Goal: Transaction & Acquisition: Purchase product/service

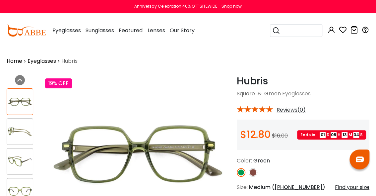
click at [199, 43] on button "Later" at bounding box center [202, 43] width 30 height 17
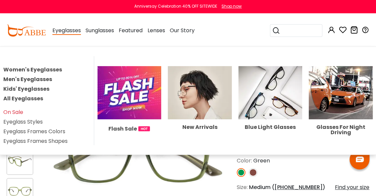
click at [41, 73] on link "Women's Eyeglasses" at bounding box center [32, 70] width 59 height 8
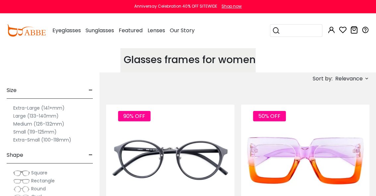
click at [31, 124] on label "Medium (126-132mm)" at bounding box center [38, 124] width 51 height 8
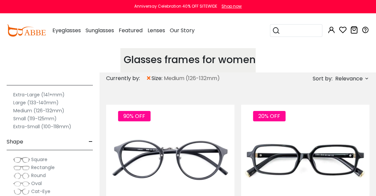
scroll to position [53, 0]
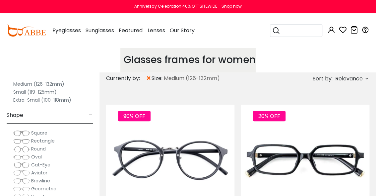
click at [36, 142] on span "Rectangle" at bounding box center [43, 140] width 24 height 7
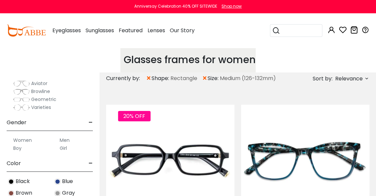
scroll to position [159, 0]
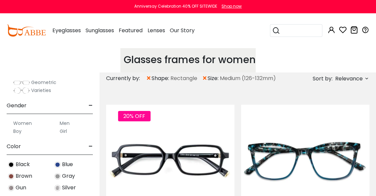
click at [29, 126] on label "Women" at bounding box center [22, 123] width 19 height 8
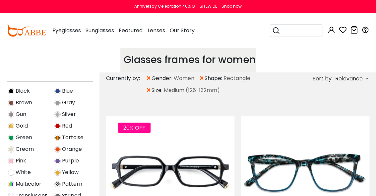
scroll to position [239, 0]
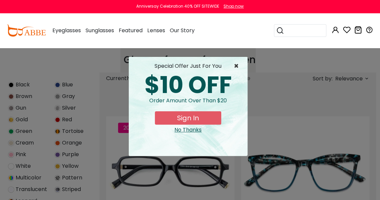
click at [236, 67] on span "×" at bounding box center [238, 66] width 8 height 8
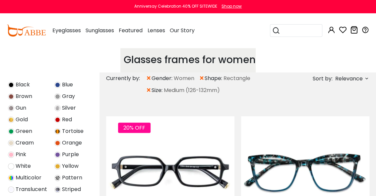
scroll to position [266, 0]
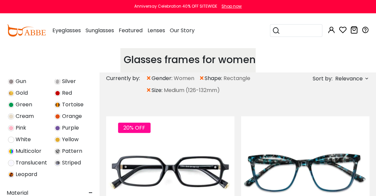
click at [12, 166] on img at bounding box center [11, 163] width 6 height 6
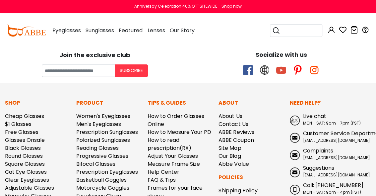
scroll to position [80, 0]
click at [31, 124] on label "Women" at bounding box center [22, 121] width 19 height 8
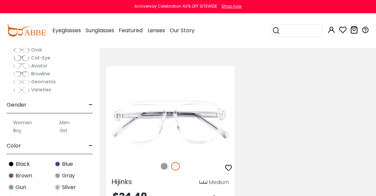
scroll to position [80, 0]
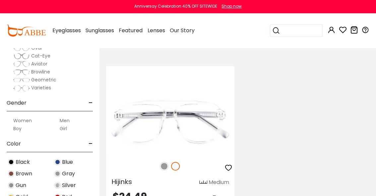
click at [11, 124] on div "Women" at bounding box center [27, 121] width 40 height 8
click at [11, 123] on div "Women" at bounding box center [27, 121] width 40 height 8
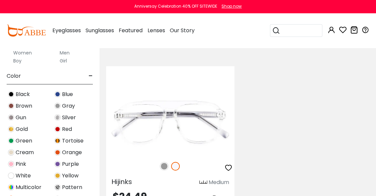
scroll to position [159, 0]
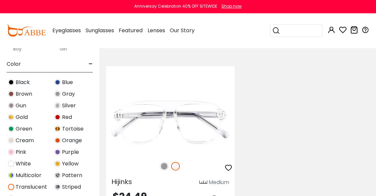
click at [13, 143] on img at bounding box center [11, 140] width 6 height 6
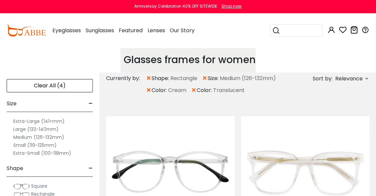
click at [197, 96] on span "×" at bounding box center [194, 90] width 6 height 12
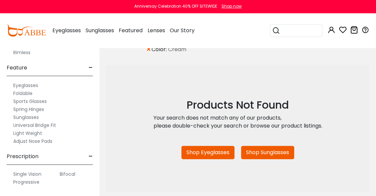
scroll to position [53, 0]
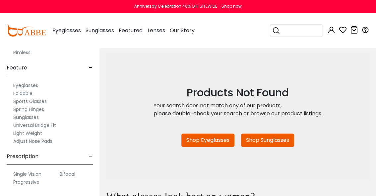
click at [8, 186] on div "Progressive" at bounding box center [27, 182] width 40 height 8
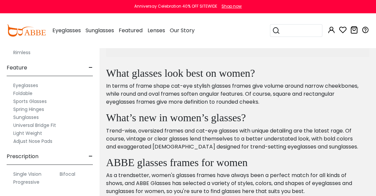
scroll to position [186, 0]
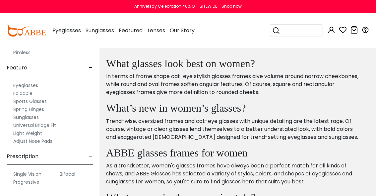
click at [89, 68] on span "-" at bounding box center [91, 68] width 4 height 16
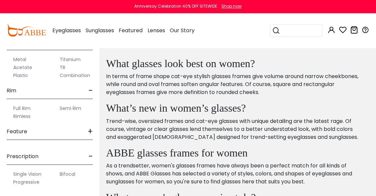
scroll to position [352, 0]
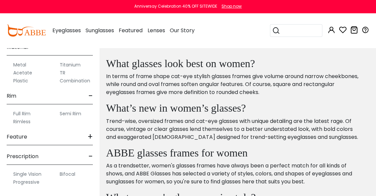
click at [90, 97] on span "-" at bounding box center [91, 96] width 4 height 16
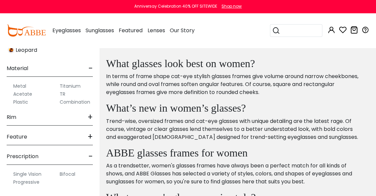
scroll to position [329, 0]
click at [90, 69] on span "-" at bounding box center [91, 68] width 4 height 16
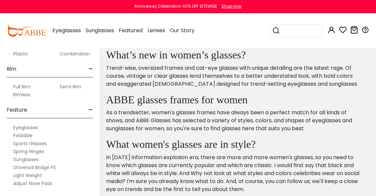
scroll to position [382, 0]
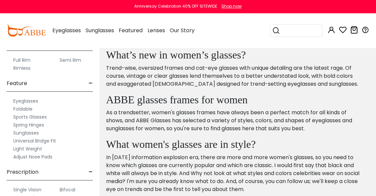
click at [89, 50] on span "-" at bounding box center [91, 43] width 4 height 16
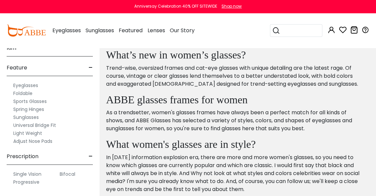
scroll to position [400, 0]
click at [38, 87] on label "Eyeglasses" at bounding box center [25, 85] width 25 height 8
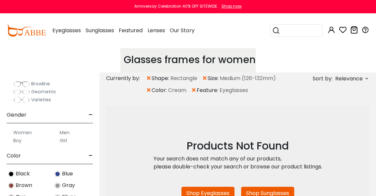
scroll to position [159, 0]
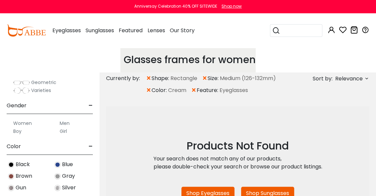
click at [20, 127] on label "Women" at bounding box center [22, 123] width 19 height 8
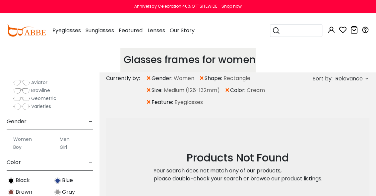
scroll to position [159, 0]
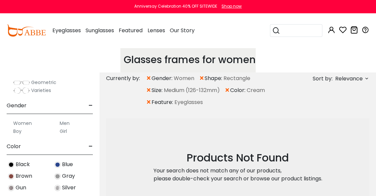
click at [10, 127] on div "Women" at bounding box center [27, 123] width 40 height 8
click at [225, 96] on span "×" at bounding box center [228, 90] width 6 height 12
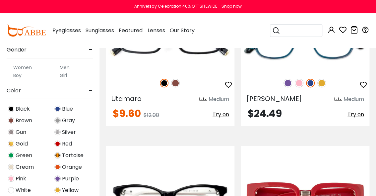
scroll to position [159, 0]
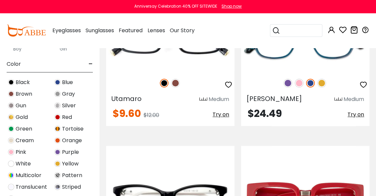
drag, startPoint x: 373, startPoint y: 97, endPoint x: 374, endPoint y: 61, distance: 35.2
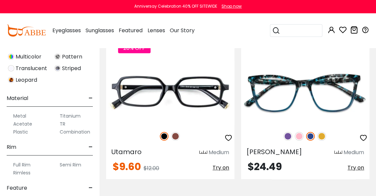
scroll to position [292, 0]
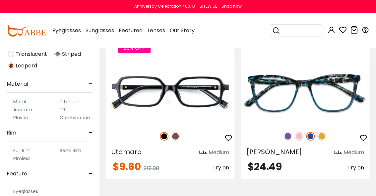
click at [90, 92] on span "-" at bounding box center [91, 84] width 4 height 16
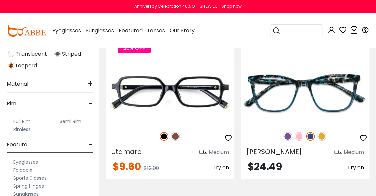
click at [90, 112] on span "-" at bounding box center [91, 104] width 4 height 16
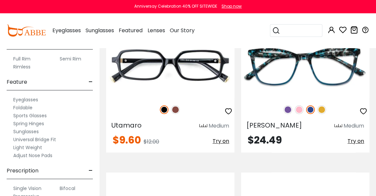
scroll to position [422, 0]
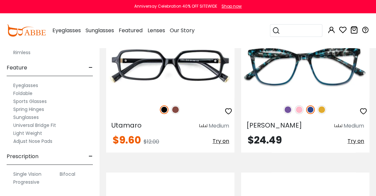
click at [9, 186] on div "Progressive" at bounding box center [27, 182] width 40 height 8
click at [20, 186] on label "Progressive" at bounding box center [26, 182] width 26 height 8
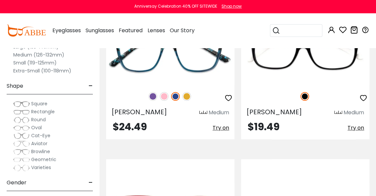
scroll to position [133, 0]
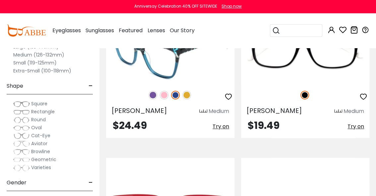
click at [188, 99] on img at bounding box center [187, 95] width 9 height 9
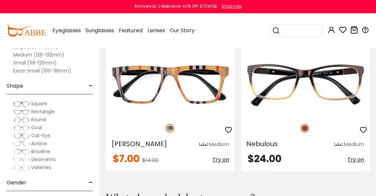
scroll to position [1912, 0]
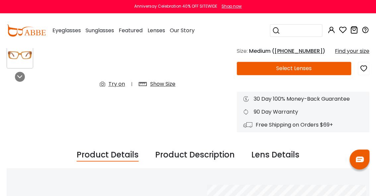
scroll to position [159, 0]
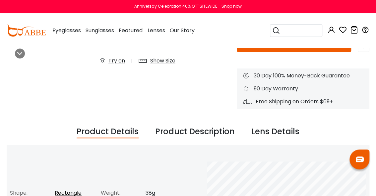
click at [282, 51] on button "Select Lenses" at bounding box center [294, 45] width 115 height 13
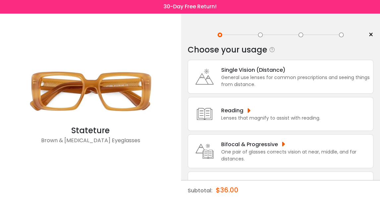
click at [250, 150] on div "One pair of glasses corrects vision at near, middle, and far distances." at bounding box center [295, 155] width 149 height 14
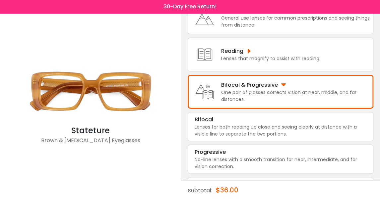
scroll to position [60, 0]
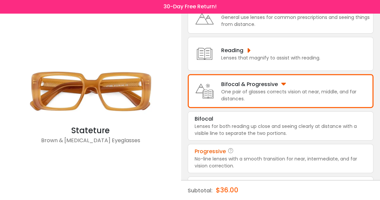
click at [256, 161] on div "No-line lenses with a smooth transition for near, intermediate, and far vision …" at bounding box center [281, 162] width 172 height 14
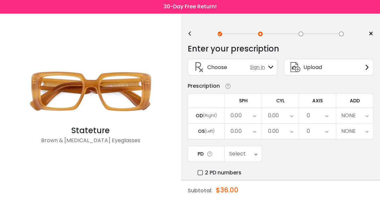
scroll to position [0, 0]
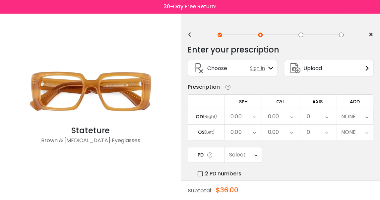
click at [252, 119] on div "0.00" at bounding box center [243, 116] width 37 height 15
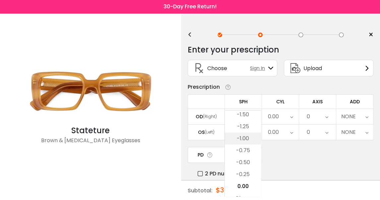
scroll to position [860, 0]
click at [249, 130] on li "-1.75" at bounding box center [243, 129] width 36 height 12
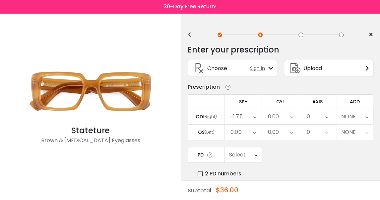
click at [253, 132] on icon at bounding box center [254, 131] width 3 height 15
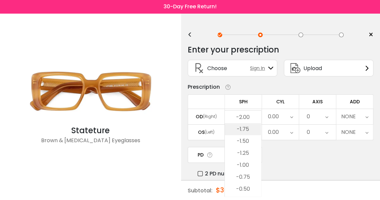
click at [249, 127] on li "-1.75" at bounding box center [243, 129] width 36 height 12
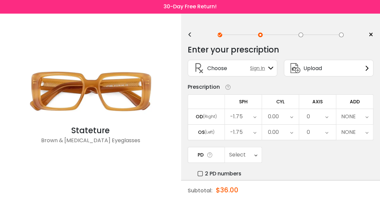
click at [292, 119] on icon at bounding box center [291, 116] width 3 height 15
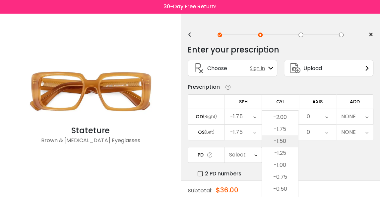
click at [287, 141] on li "-1.50" at bounding box center [280, 141] width 36 height 12
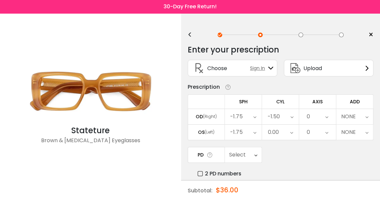
click at [326, 119] on icon at bounding box center [327, 116] width 3 height 15
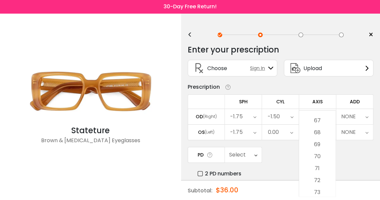
scroll to position [823, 0]
click at [318, 178] on li "74" at bounding box center [317, 178] width 36 height 12
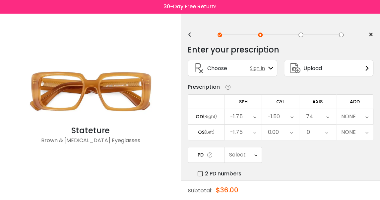
click at [367, 119] on icon at bounding box center [367, 116] width 3 height 15
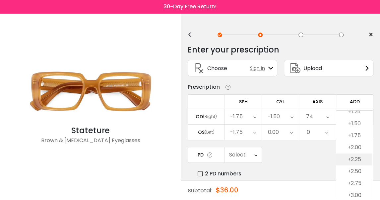
scroll to position [53, 0]
click at [359, 170] on li "+2.50" at bounding box center [355, 171] width 36 height 12
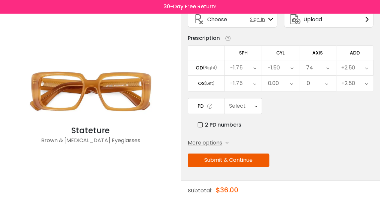
scroll to position [54, 0]
click at [262, 159] on button "Submit & Continue" at bounding box center [229, 159] width 82 height 13
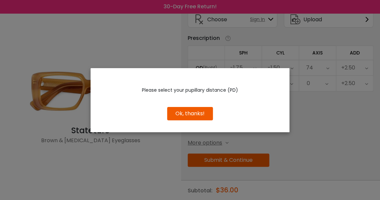
click at [198, 112] on button "Ok, thanks!" at bounding box center [190, 113] width 46 height 13
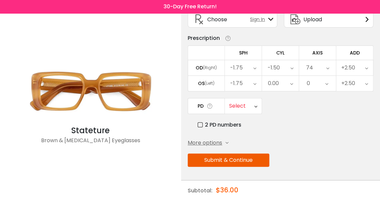
click at [255, 101] on icon at bounding box center [256, 105] width 3 height 15
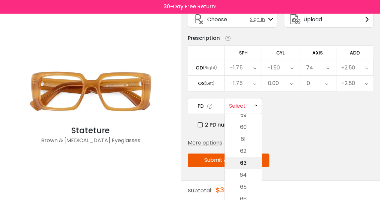
click at [245, 159] on li "63" at bounding box center [243, 163] width 37 height 12
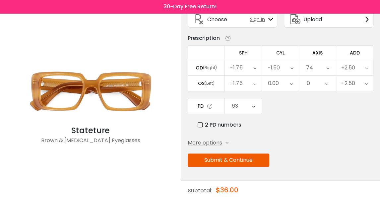
click at [222, 143] on span "More options" at bounding box center [205, 143] width 35 height 8
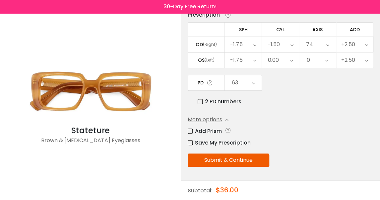
scroll to position [82, 0]
click at [261, 161] on button "Submit & Continue" at bounding box center [229, 159] width 82 height 13
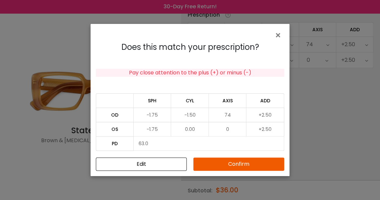
click at [250, 162] on button "Confirm" at bounding box center [239, 163] width 91 height 13
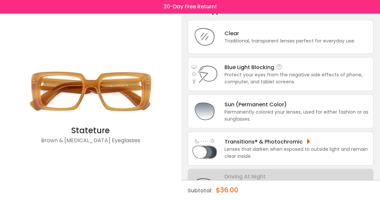
scroll to position [53, 0]
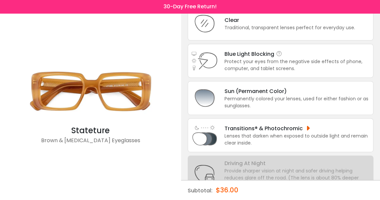
click at [285, 64] on div "Protect your eyes from the negative side effects of phone, computer, and tablet…" at bounding box center [297, 65] width 145 height 14
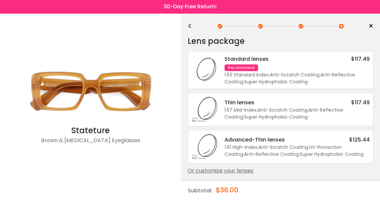
scroll to position [13, 0]
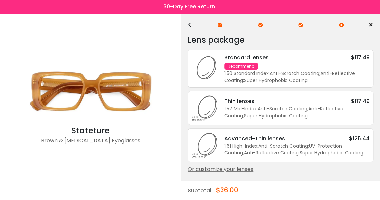
click at [259, 170] on div "Or customize your lenses" at bounding box center [281, 169] width 186 height 8
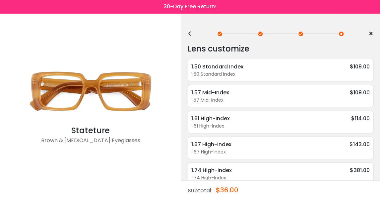
scroll to position [0, 0]
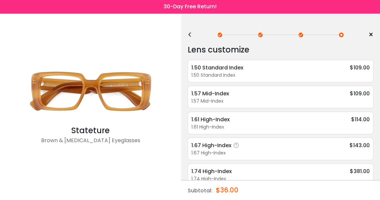
click at [280, 143] on div "1.67 High-Index $143.00" at bounding box center [281, 145] width 179 height 8
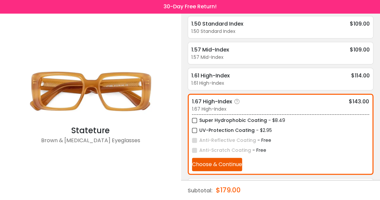
scroll to position [44, 0]
click at [196, 130] on label "UV-Protection Coating" at bounding box center [223, 130] width 63 height 8
click at [195, 118] on label "Super Hydrophobic Coating" at bounding box center [229, 120] width 75 height 8
click at [237, 168] on button "Choose & Continue" at bounding box center [217, 163] width 50 height 13
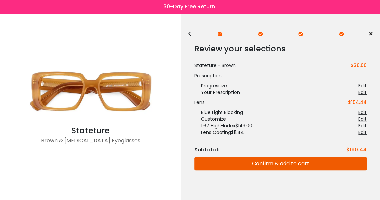
scroll to position [0, 0]
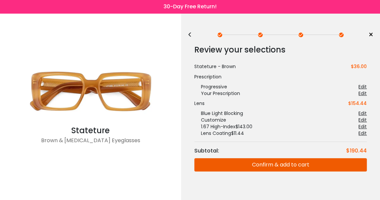
click at [263, 167] on button "Confirm & add to cart" at bounding box center [281, 164] width 173 height 13
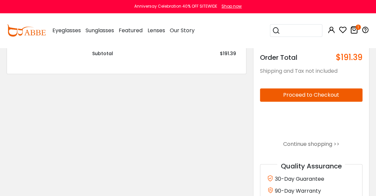
scroll to position [106, 0]
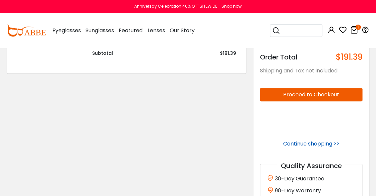
click at [290, 147] on link "Continue shopping >>" at bounding box center [311, 144] width 56 height 8
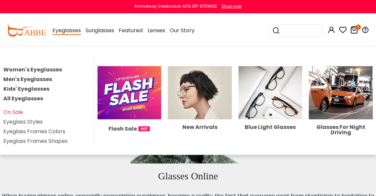
click at [46, 73] on link "Women's Eyeglasses" at bounding box center [32, 70] width 59 height 8
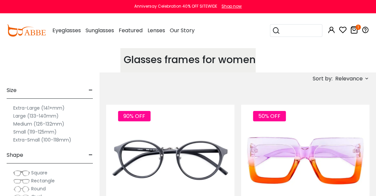
click at [41, 124] on label "Medium (126-132mm)" at bounding box center [38, 124] width 51 height 8
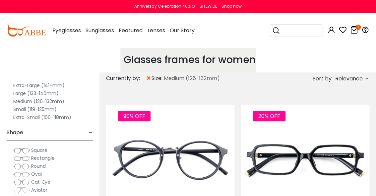
scroll to position [53, 0]
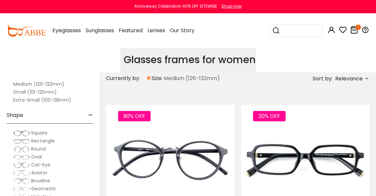
click at [49, 143] on span "Rectangle" at bounding box center [43, 140] width 24 height 7
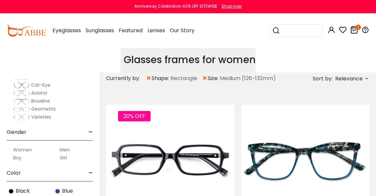
scroll to position [159, 0]
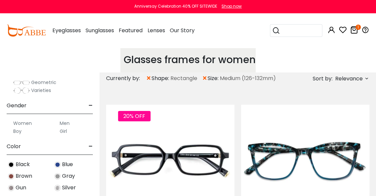
click at [23, 127] on label "Women" at bounding box center [22, 123] width 19 height 8
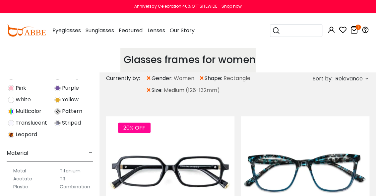
scroll to position [319, 0]
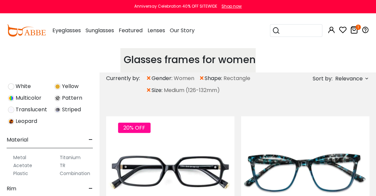
click at [11, 113] on img at bounding box center [11, 110] width 6 height 6
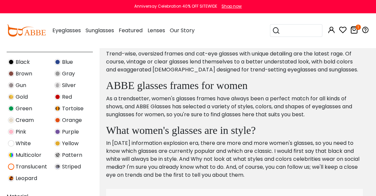
scroll to position [186, 0]
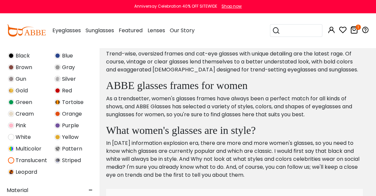
click at [11, 163] on img at bounding box center [11, 160] width 6 height 6
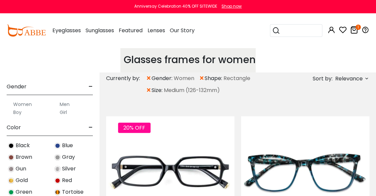
scroll to position [186, 0]
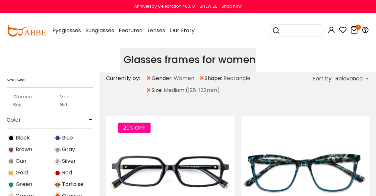
click at [58, 141] on img at bounding box center [57, 138] width 6 height 6
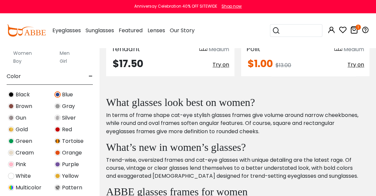
scroll to position [159, 0]
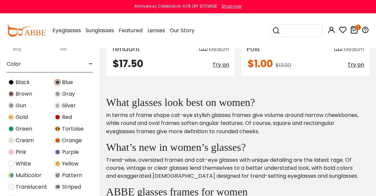
click at [11, 132] on img at bounding box center [11, 128] width 6 height 6
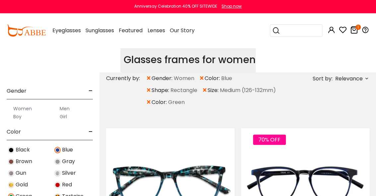
scroll to position [186, 0]
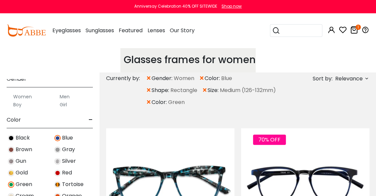
click at [56, 141] on img at bounding box center [57, 138] width 6 height 6
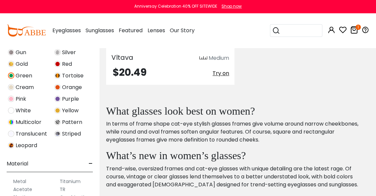
scroll to position [186, 0]
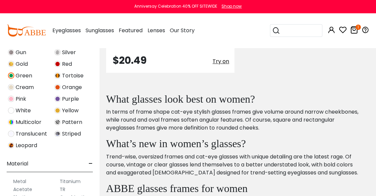
click at [11, 114] on img at bounding box center [11, 110] width 6 height 6
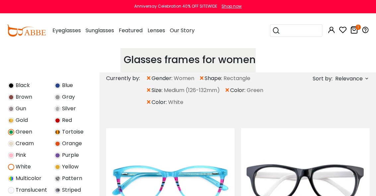
scroll to position [239, 0]
click at [12, 134] on img at bounding box center [11, 131] width 6 height 6
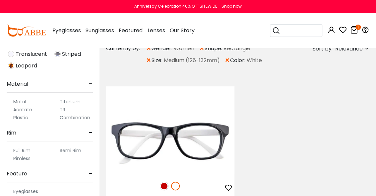
scroll to position [80, 0]
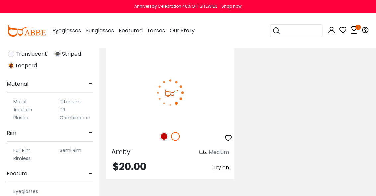
click at [181, 125] on img at bounding box center [170, 92] width 128 height 64
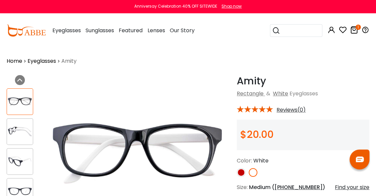
click at [240, 177] on img at bounding box center [241, 172] width 9 height 9
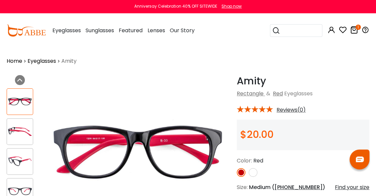
click at [240, 177] on img at bounding box center [241, 172] width 9 height 9
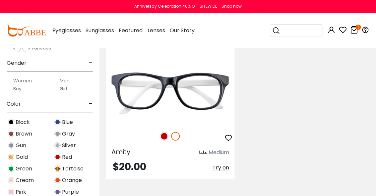
scroll to position [133, 0]
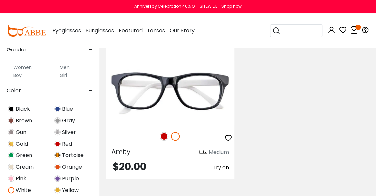
click at [58, 147] on img at bounding box center [57, 143] width 6 height 6
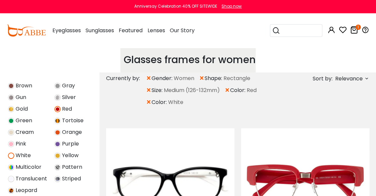
scroll to position [266, 0]
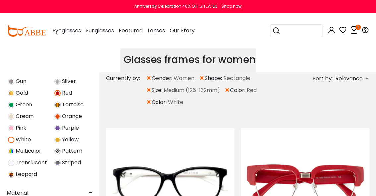
click at [11, 143] on img at bounding box center [11, 139] width 6 height 6
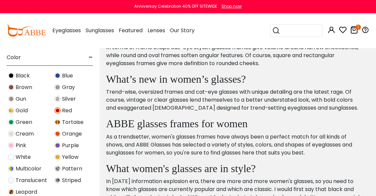
scroll to position [186, 0]
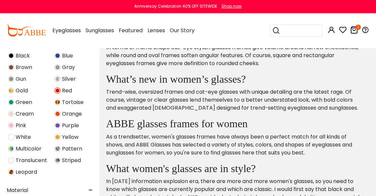
click at [57, 117] on img at bounding box center [57, 114] width 6 height 6
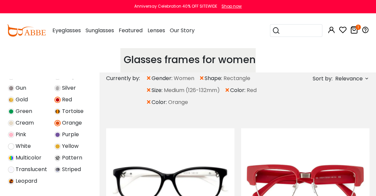
scroll to position [266, 0]
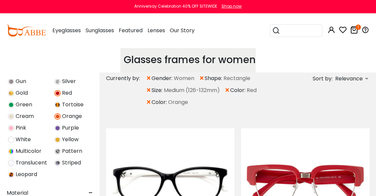
click at [56, 96] on img at bounding box center [57, 93] width 6 height 6
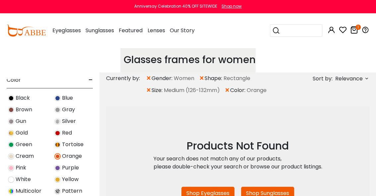
scroll to position [239, 0]
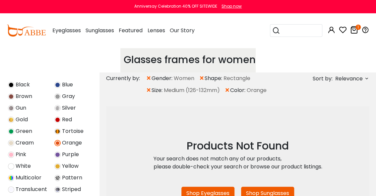
click at [11, 158] on img at bounding box center [11, 154] width 6 height 6
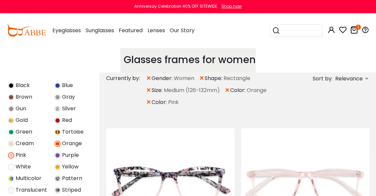
scroll to position [239, 0]
click at [57, 146] on img at bounding box center [57, 143] width 6 height 6
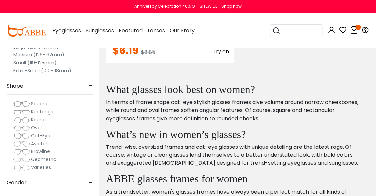
scroll to position [372, 0]
